Goal: Check status: Check status

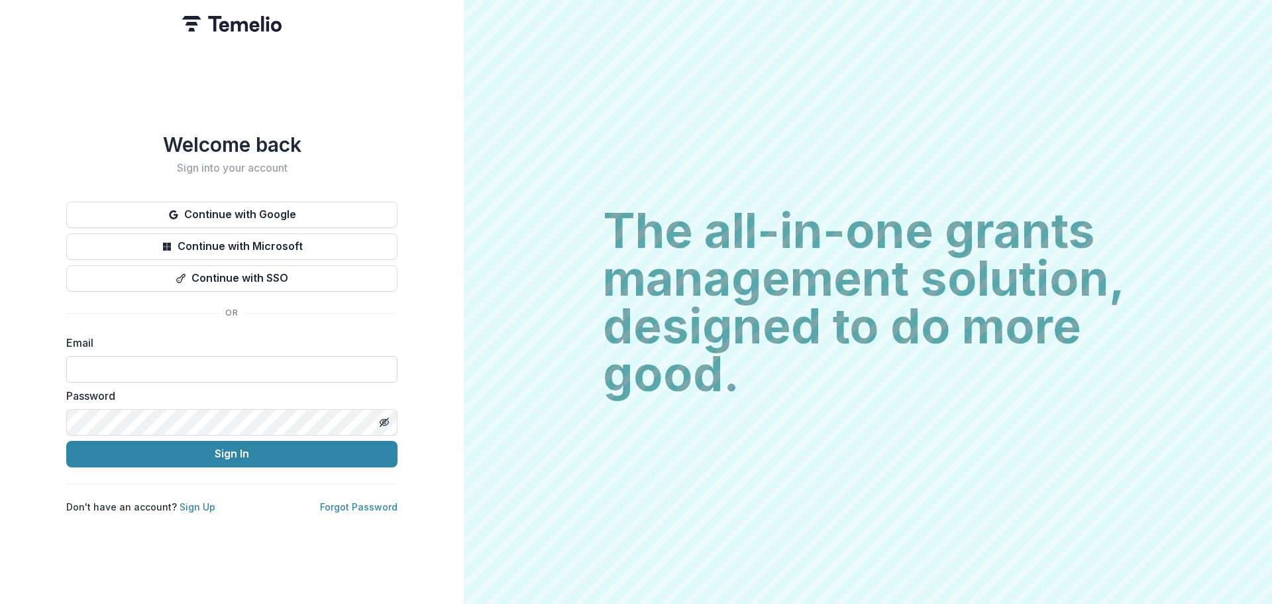
click at [132, 358] on input at bounding box center [231, 369] width 331 height 27
type input "**********"
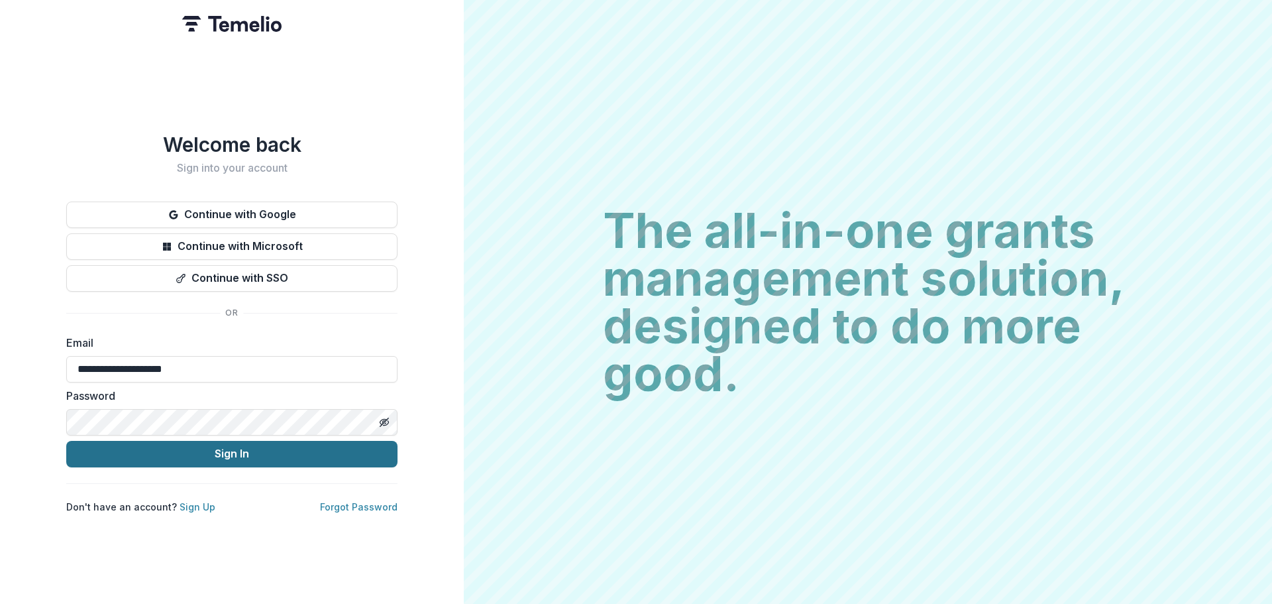
click at [215, 443] on button "Sign In" at bounding box center [231, 454] width 331 height 27
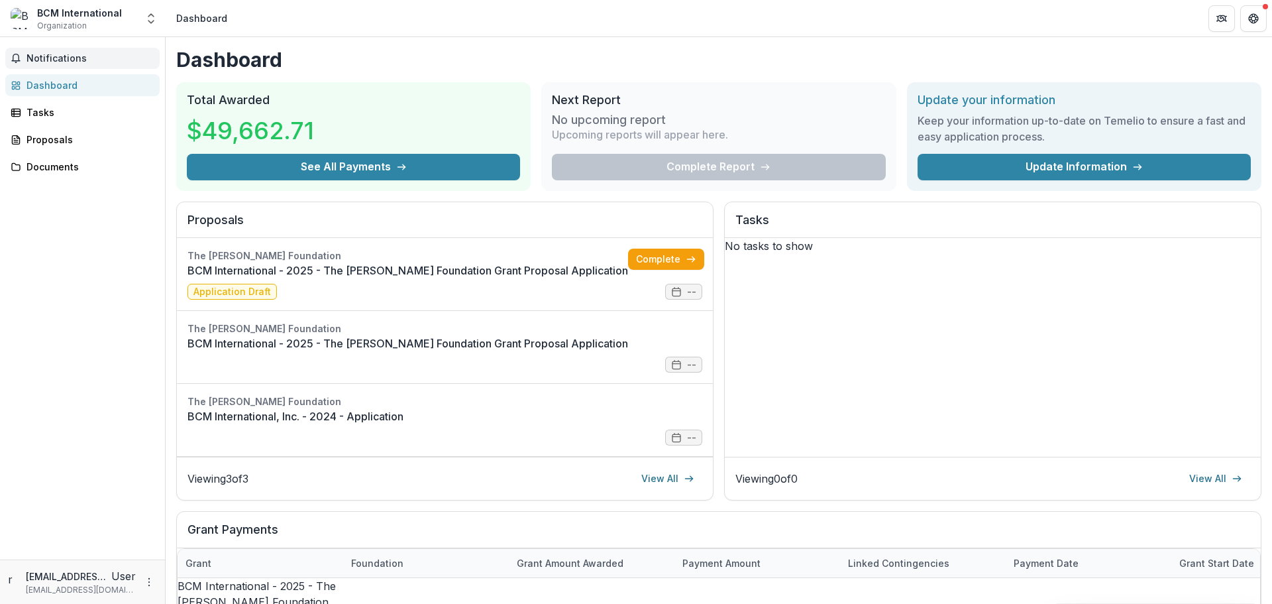
click at [44, 57] on span "Notifications" at bounding box center [91, 58] width 128 height 11
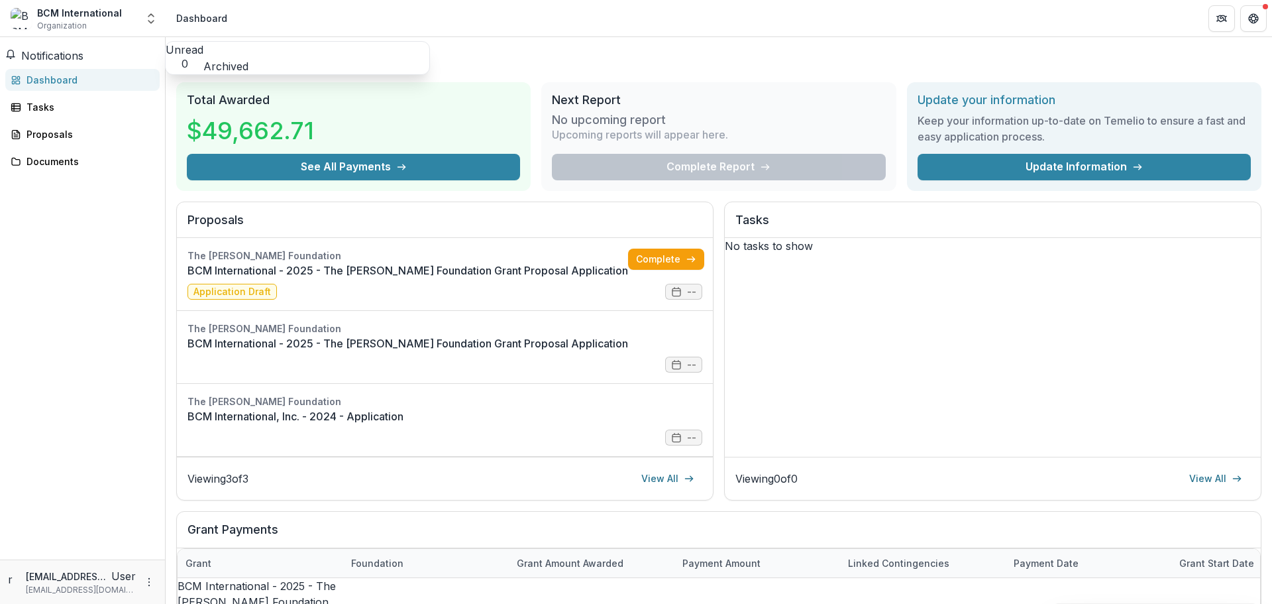
click at [248, 58] on button "Archived" at bounding box center [225, 66] width 45 height 16
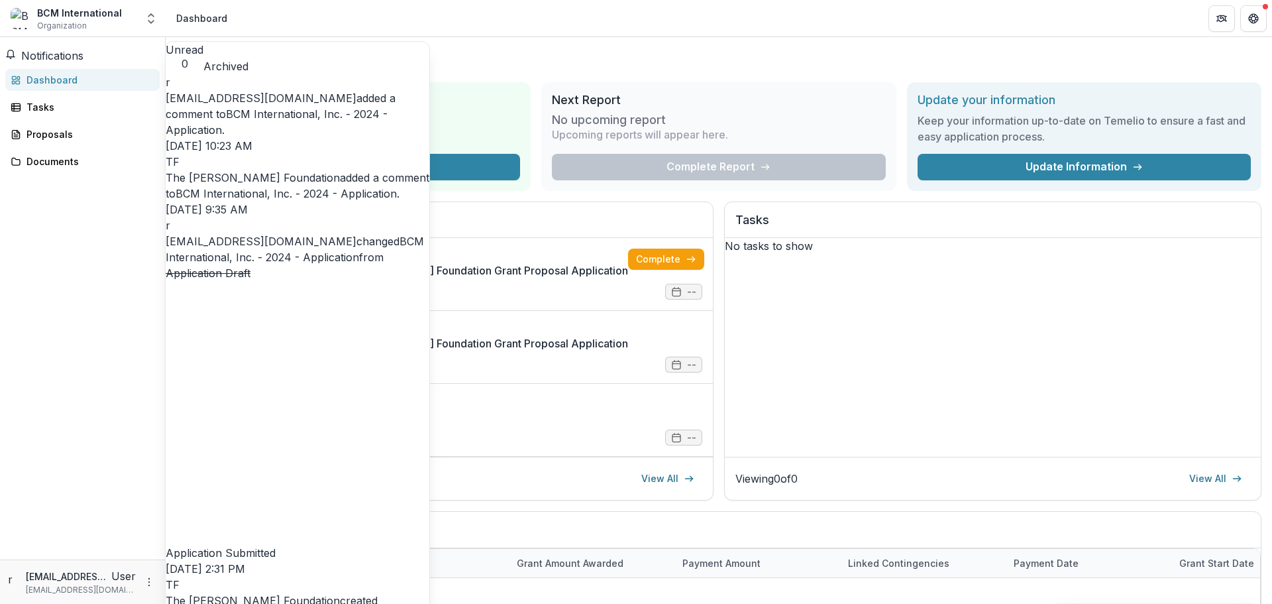
click at [327, 113] on link "BCM International, Inc. - 2024 - Application" at bounding box center [277, 121] width 222 height 29
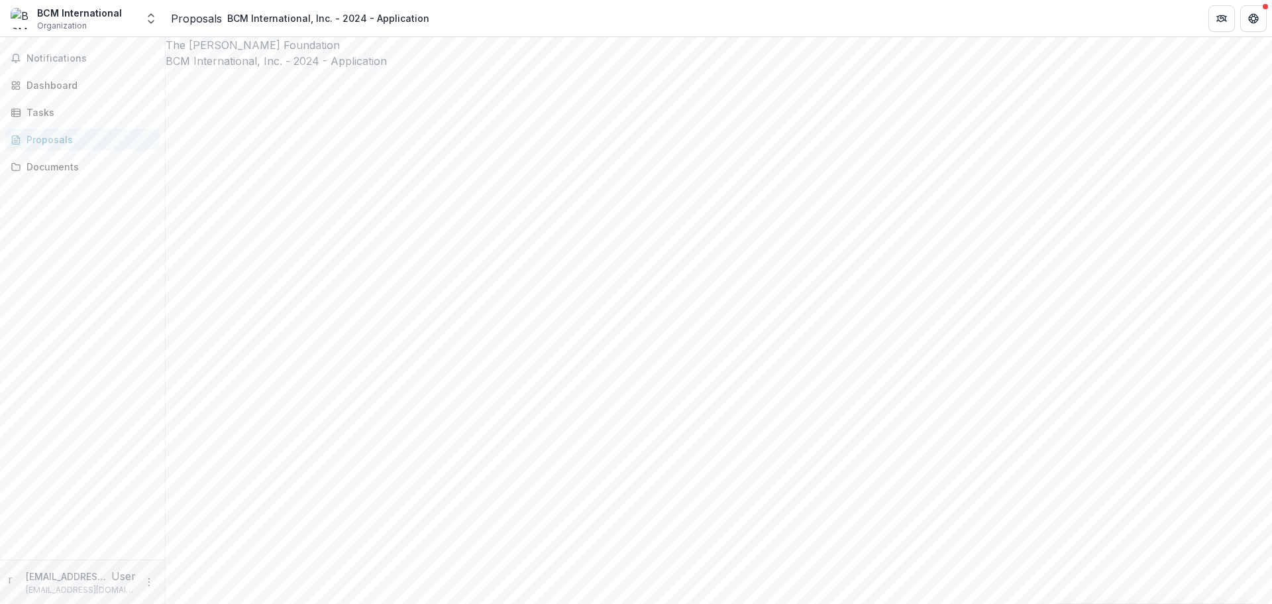
type input "********"
drag, startPoint x: 1040, startPoint y: 341, endPoint x: 1124, endPoint y: 459, distance: 145.0
drag, startPoint x: 1114, startPoint y: 557, endPoint x: 1087, endPoint y: 443, distance: 117.3
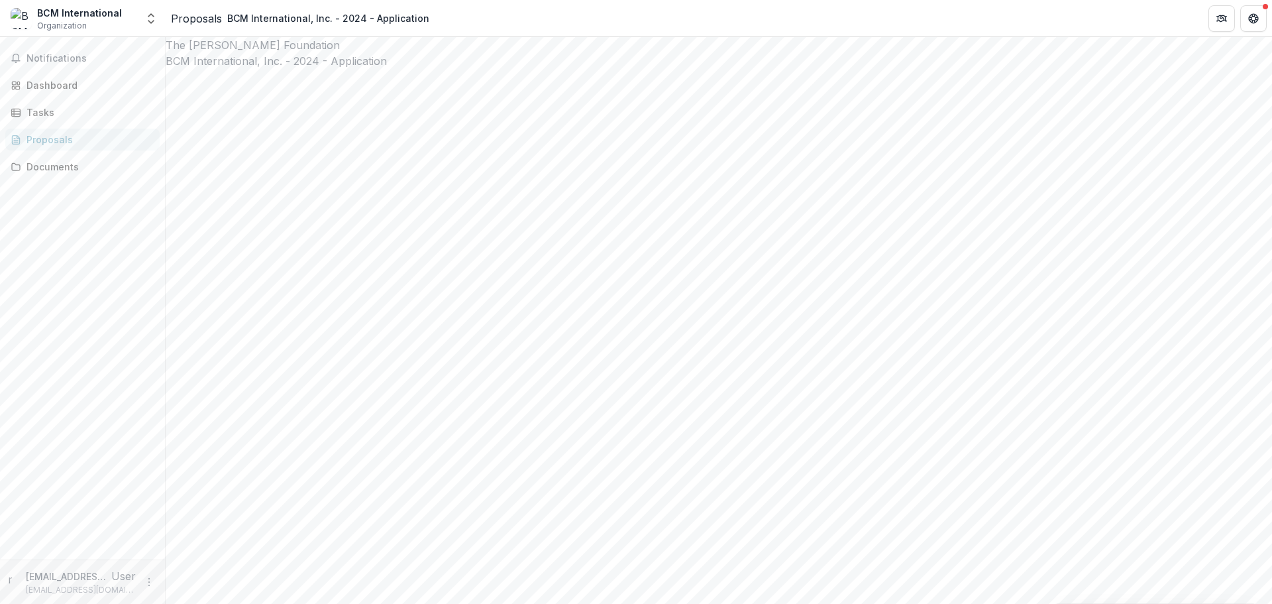
drag, startPoint x: 1077, startPoint y: 437, endPoint x: 1132, endPoint y: 426, distance: 56.7
drag, startPoint x: 1040, startPoint y: 339, endPoint x: 1122, endPoint y: 565, distance: 239.8
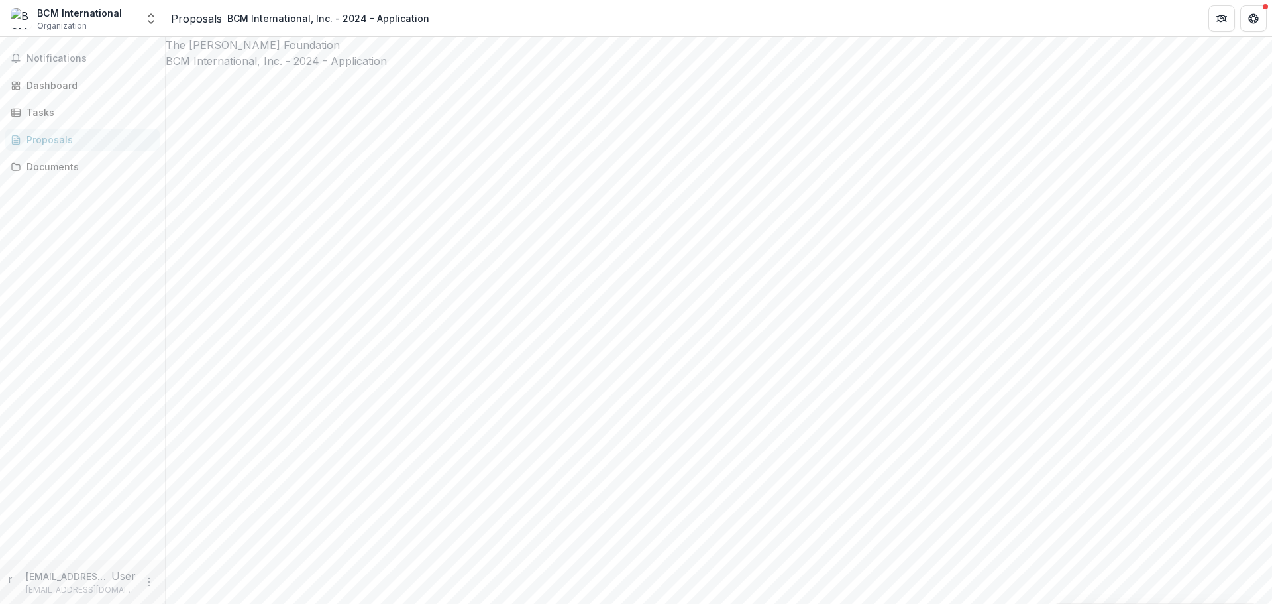
copy div "**********"
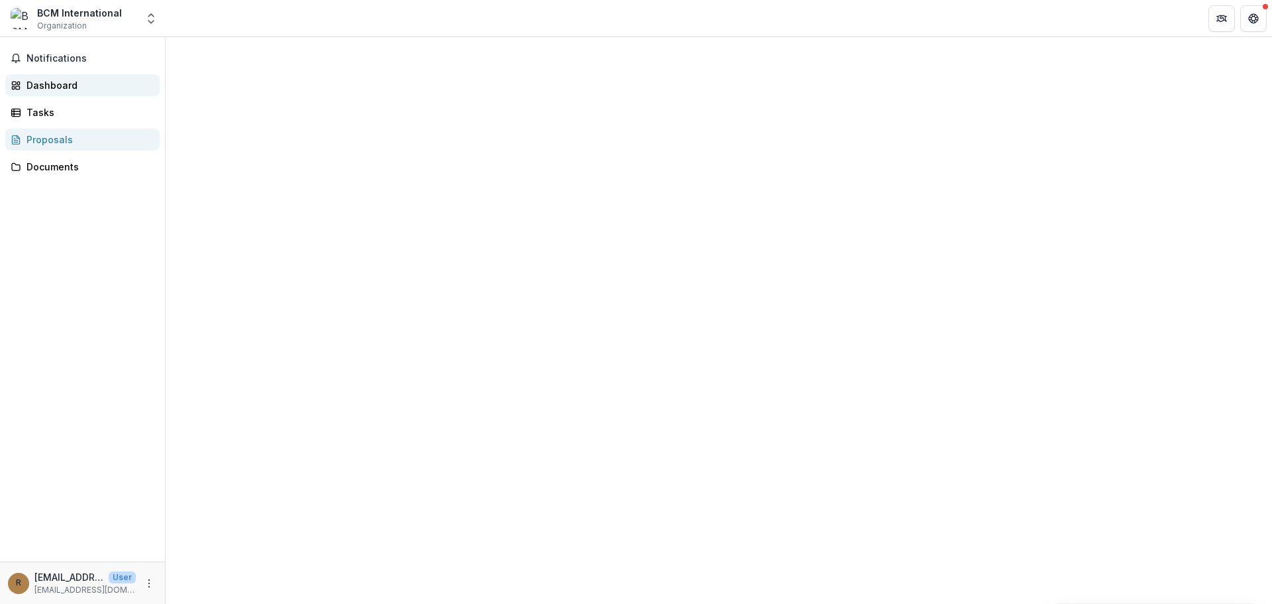
click at [46, 83] on div "Dashboard" at bounding box center [88, 85] width 123 height 14
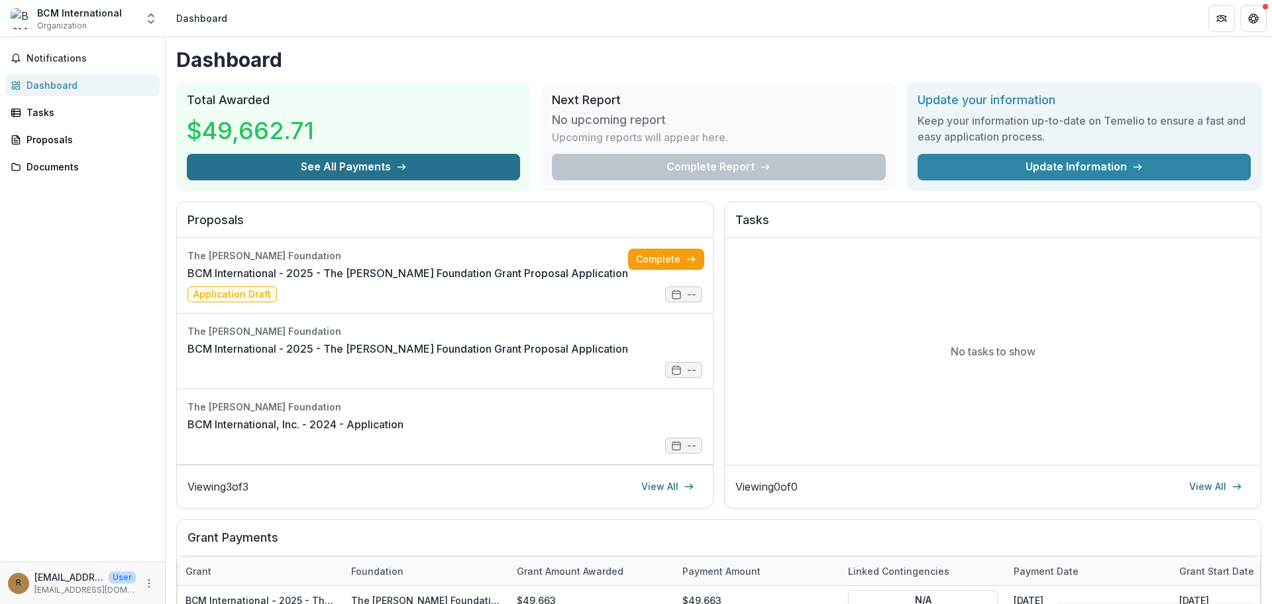
click at [337, 164] on button "See All Payments" at bounding box center [353, 167] width 333 height 27
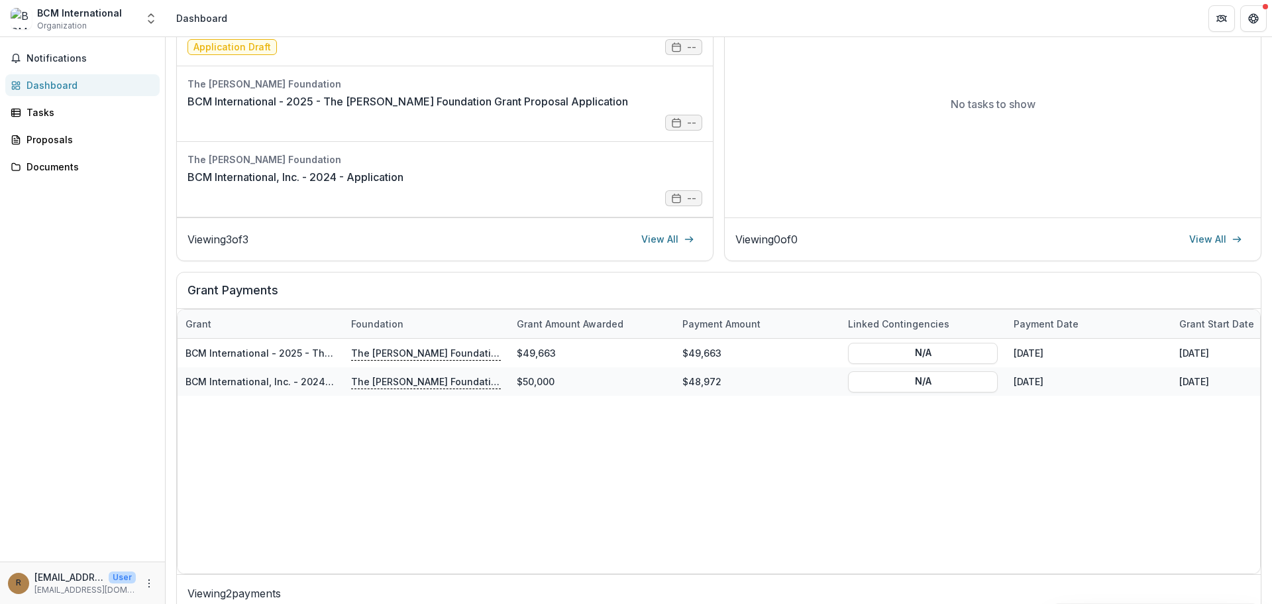
scroll to position [256, 0]
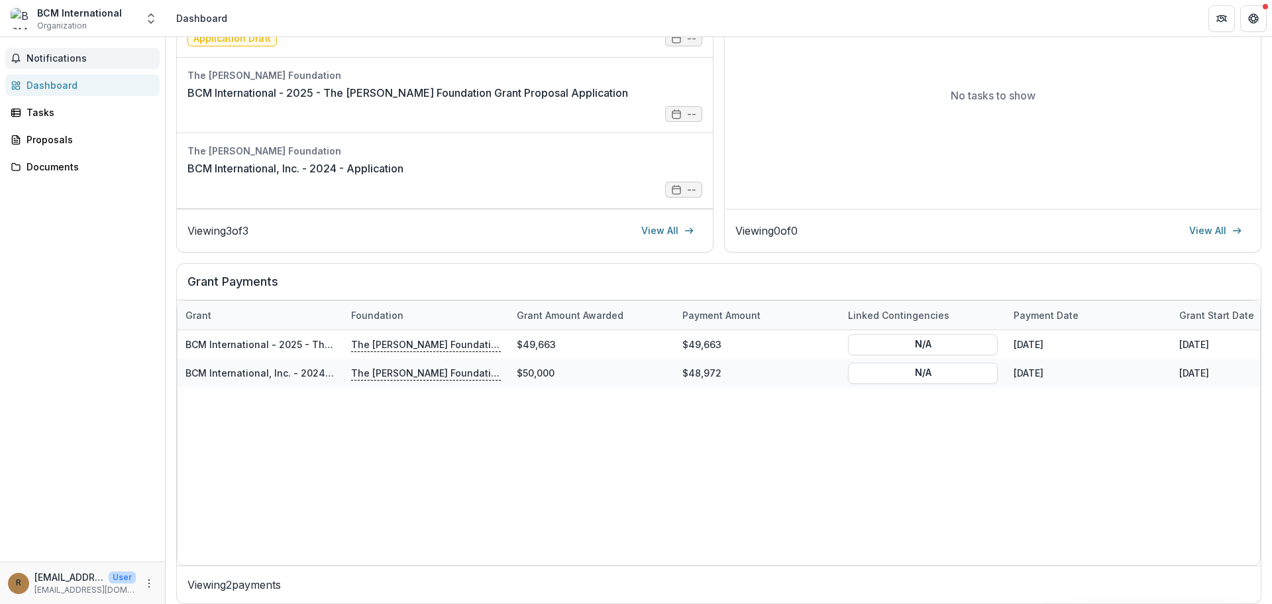
click at [61, 55] on span "Notifications" at bounding box center [91, 58] width 128 height 11
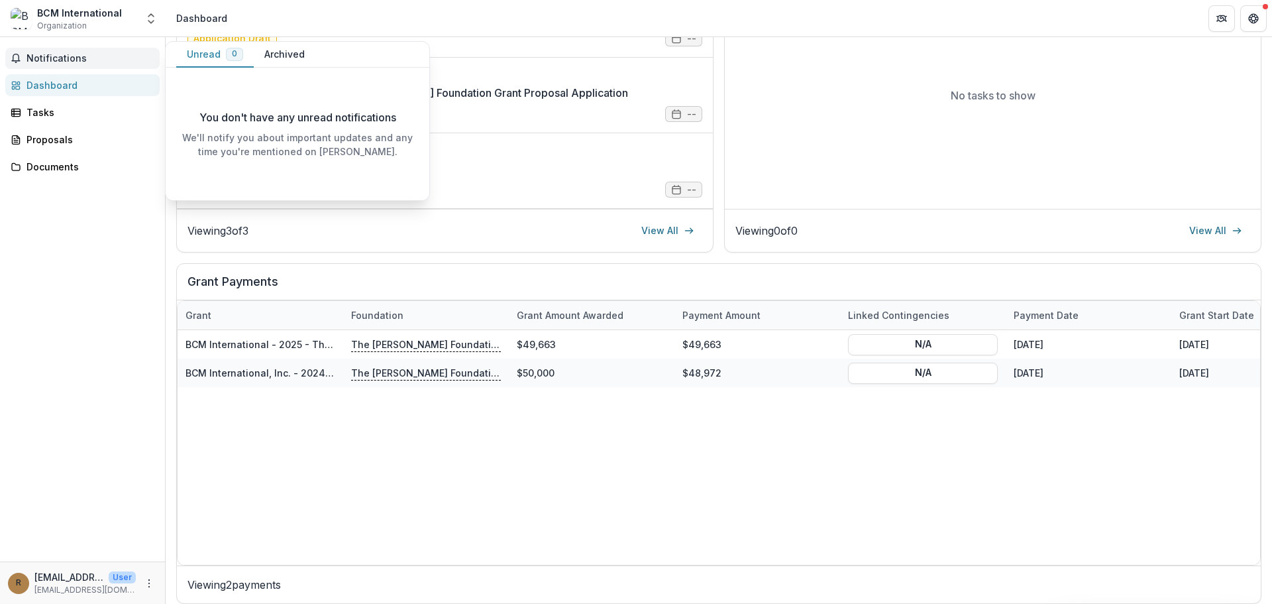
click at [270, 54] on button "Archived" at bounding box center [285, 55] width 62 height 26
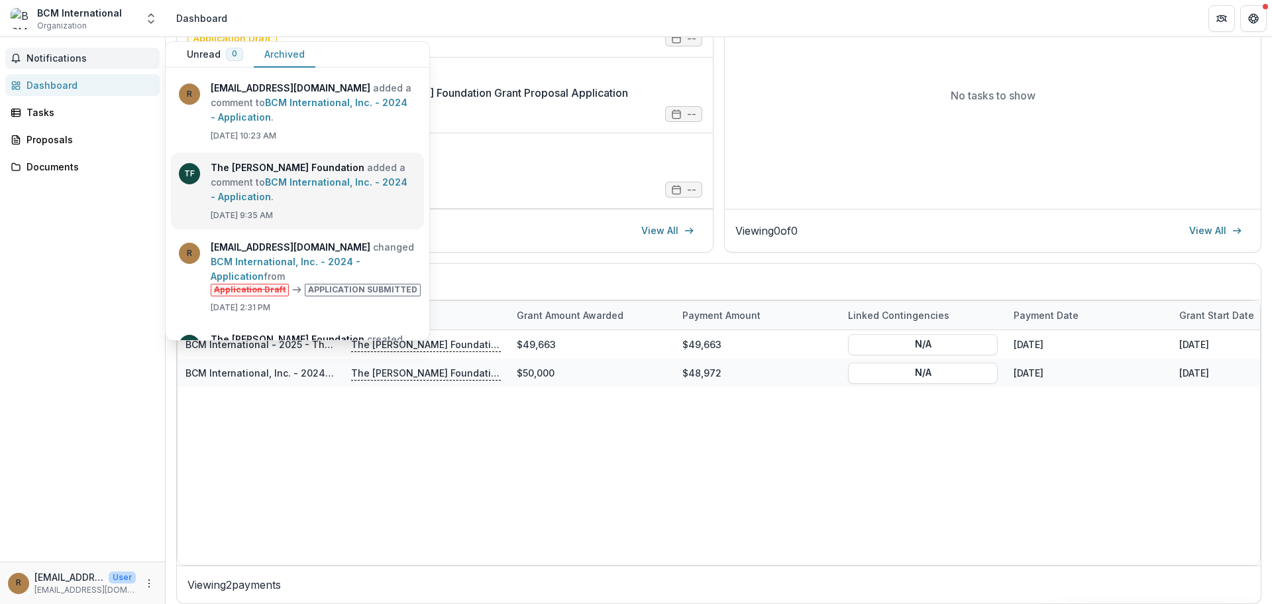
click at [318, 179] on link "BCM International, Inc. - 2024 - Application" at bounding box center [309, 189] width 197 height 26
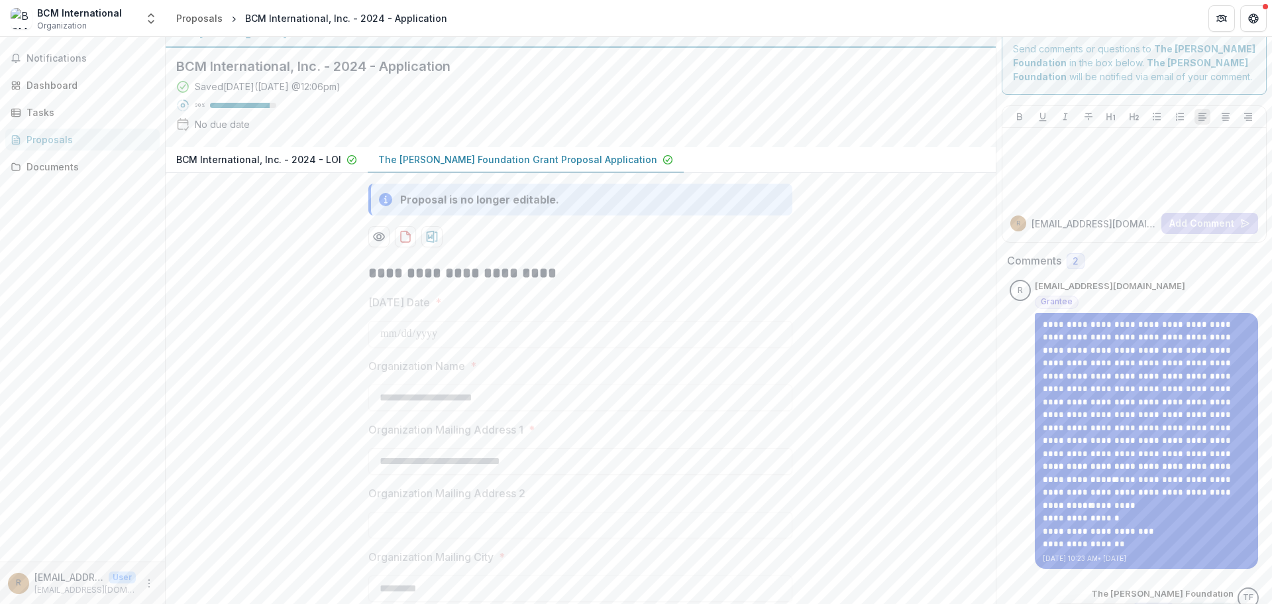
scroll to position [265, 0]
